Goal: Transaction & Acquisition: Purchase product/service

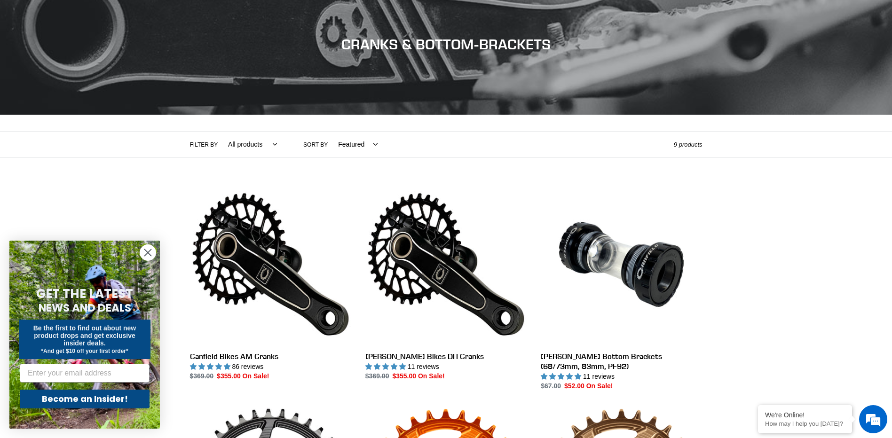
scroll to position [188, 0]
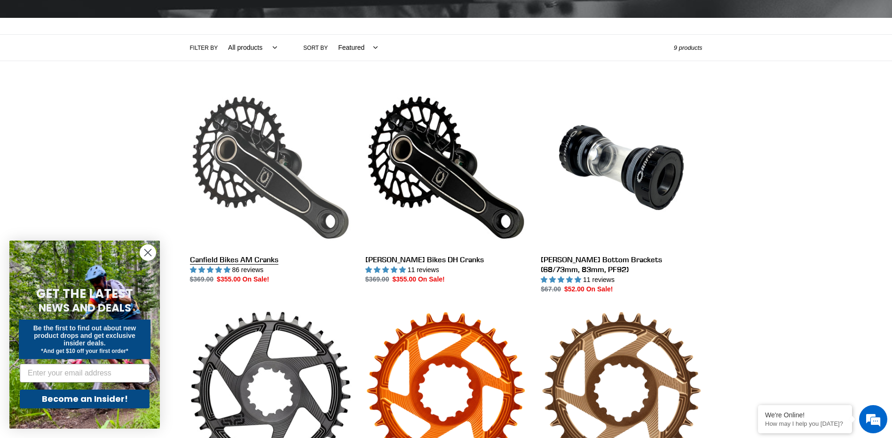
click at [277, 181] on link "Canfield Bikes AM Cranks" at bounding box center [270, 186] width 161 height 198
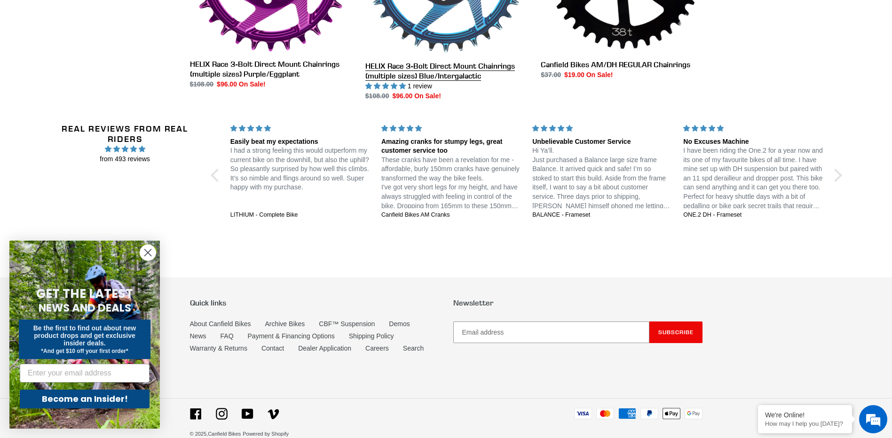
scroll to position [845, 0]
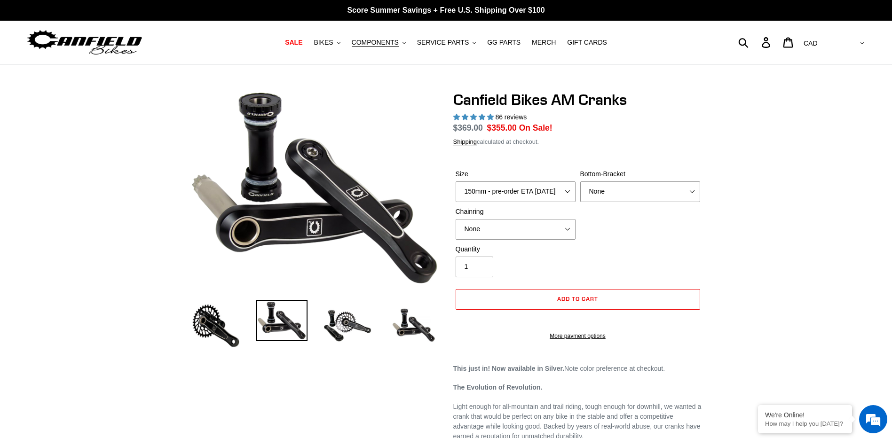
select select "highest-rating"
select select "165mm - pre-order ETA [DATE]"
click at [456, 181] on select "150mm - pre-order ETA [DATE] 155mm - pre-order ETA [DATE] 160mm - pre-order ETA…" at bounding box center [516, 191] width 120 height 21
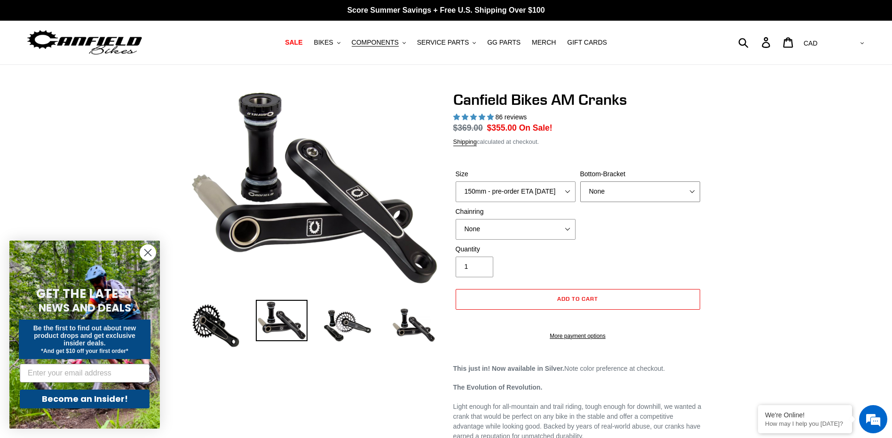
click at [610, 197] on select "None BSA Threaded 68/73mm Press Fit PF92" at bounding box center [640, 191] width 120 height 21
click at [330, 331] on img at bounding box center [348, 326] width 52 height 52
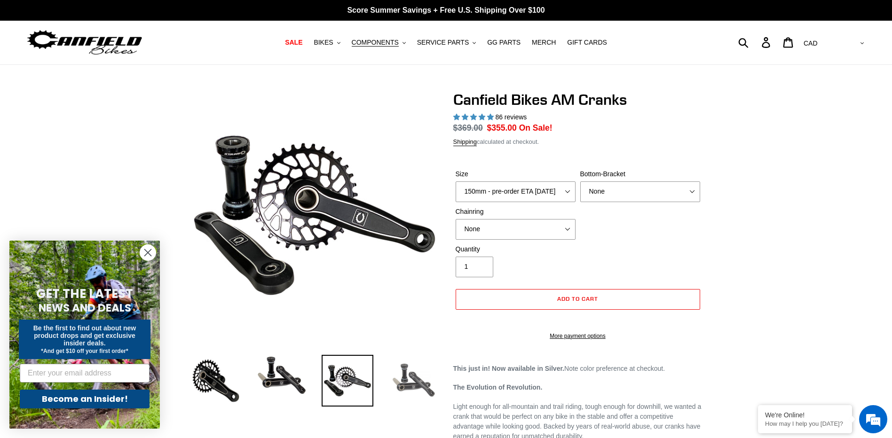
click at [412, 365] on img at bounding box center [413, 381] width 52 height 52
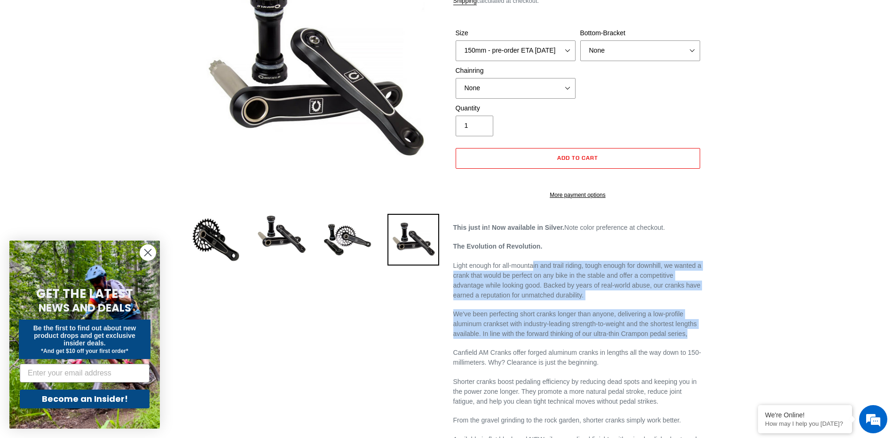
drag, startPoint x: 534, startPoint y: 270, endPoint x: 711, endPoint y: 347, distance: 193.5
click at [711, 347] on div "Previous slide" at bounding box center [446, 355] width 564 height 810
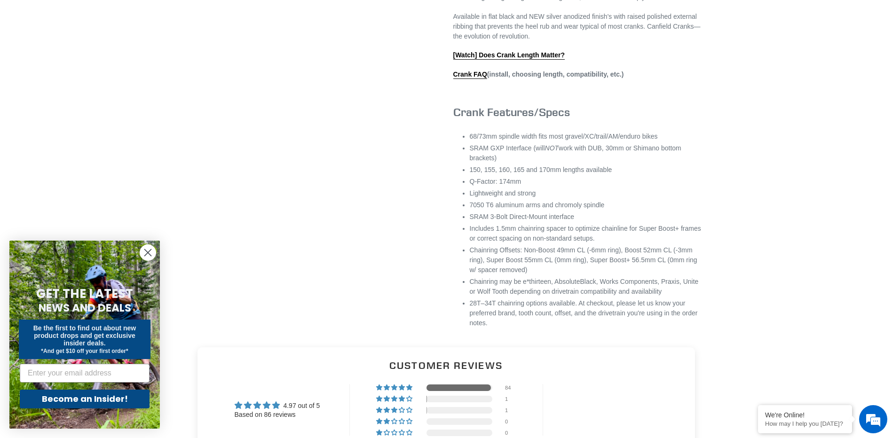
scroll to position [846, 0]
